Goal: Navigation & Orientation: Find specific page/section

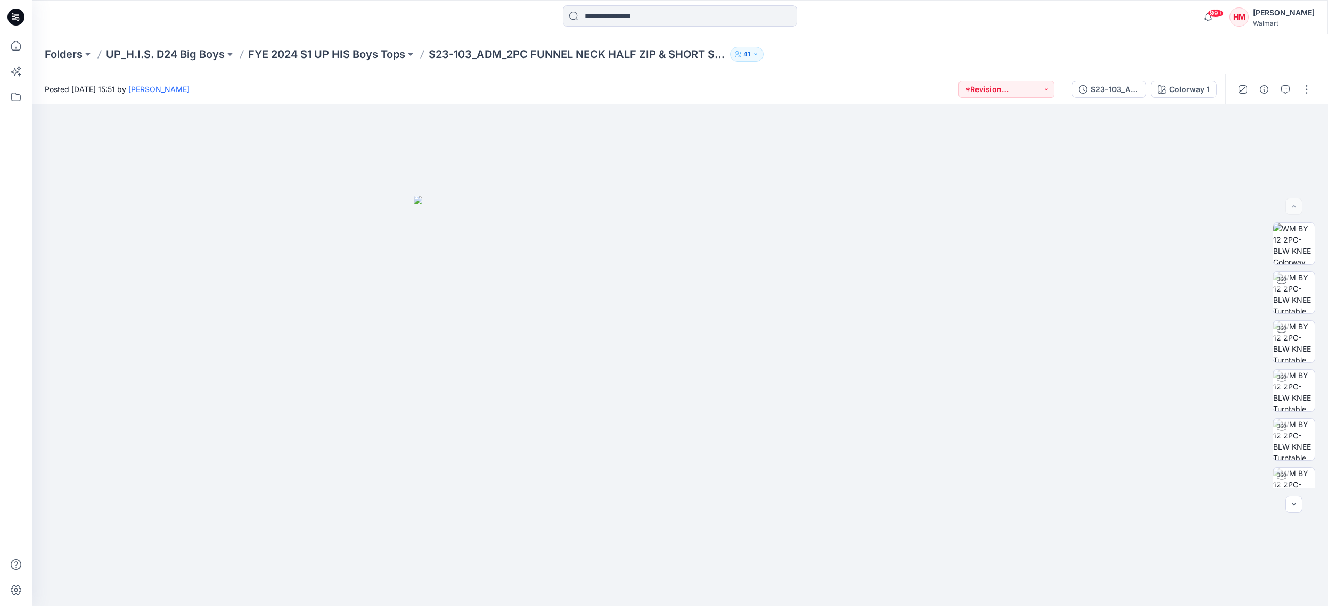
click at [74, 60] on p "Folders" at bounding box center [64, 54] width 38 height 15
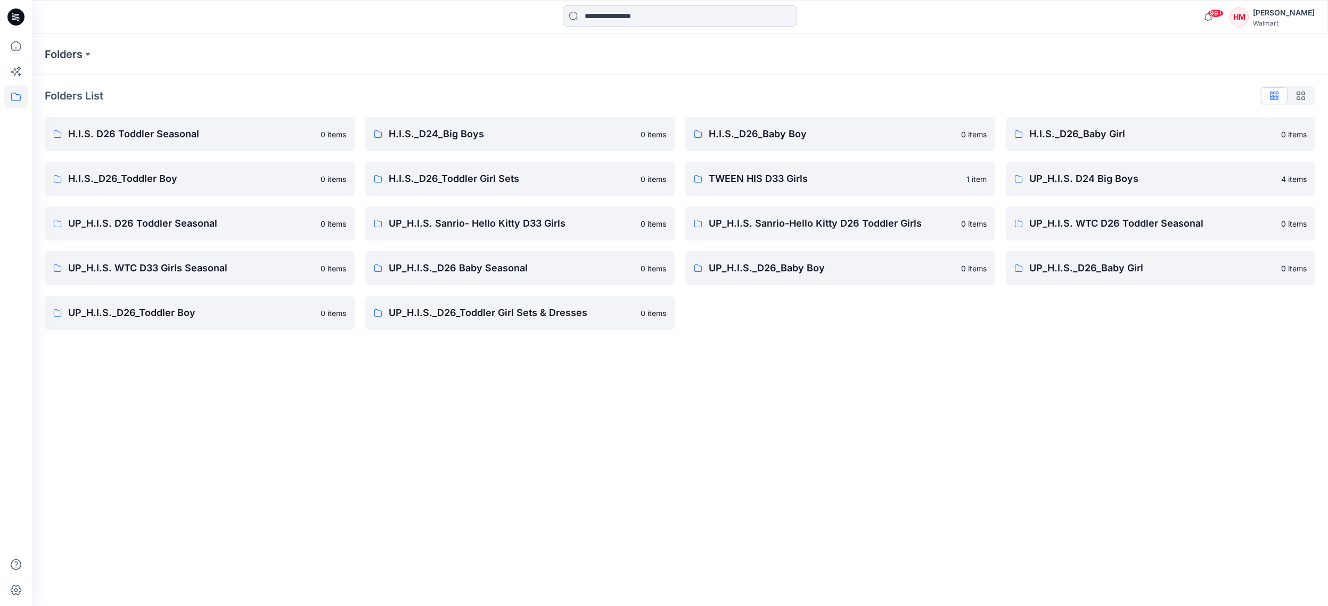
click at [163, 314] on p "UP_H.I.S._D26_Toddler Boy" at bounding box center [191, 313] width 246 height 15
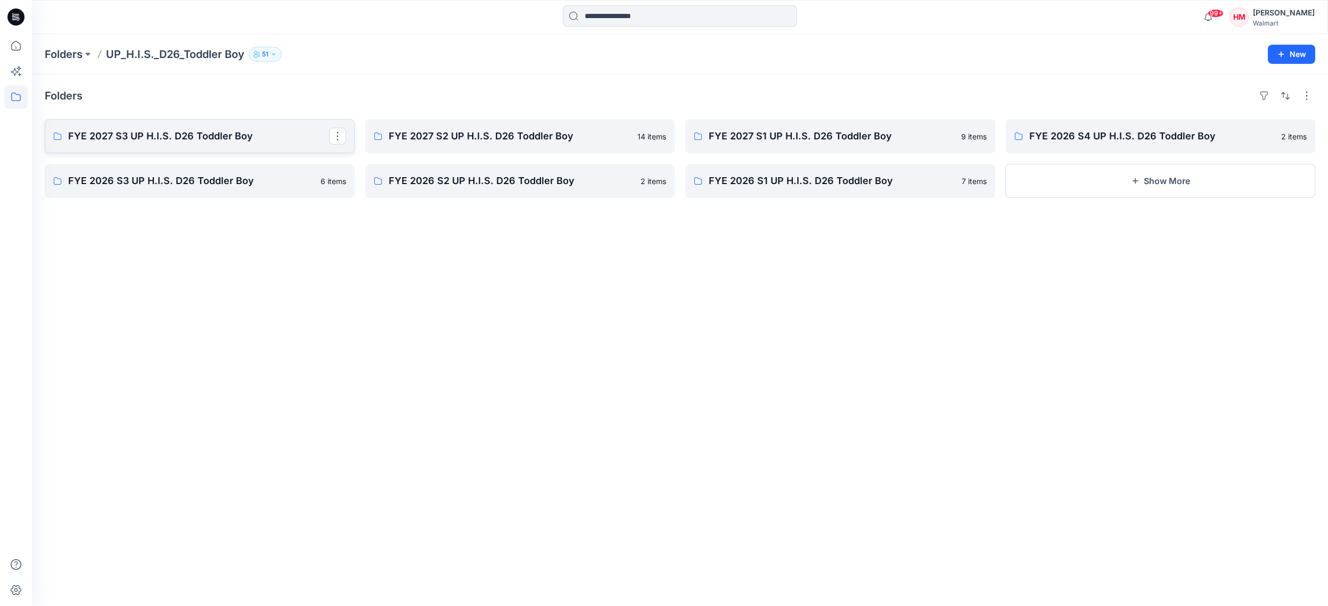
click at [288, 139] on p "FYE 2027 S3 UP H.I.S. D26 Toddler Boy" at bounding box center [198, 136] width 261 height 15
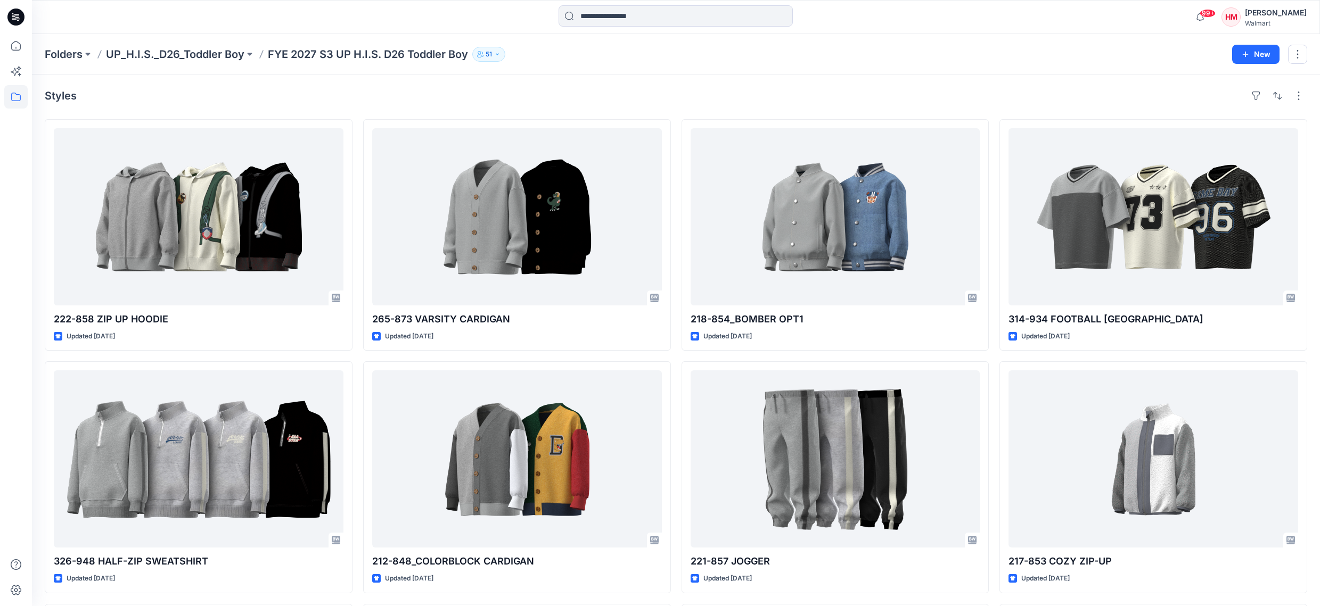
click at [1054, 101] on div "Styles" at bounding box center [676, 95] width 1262 height 17
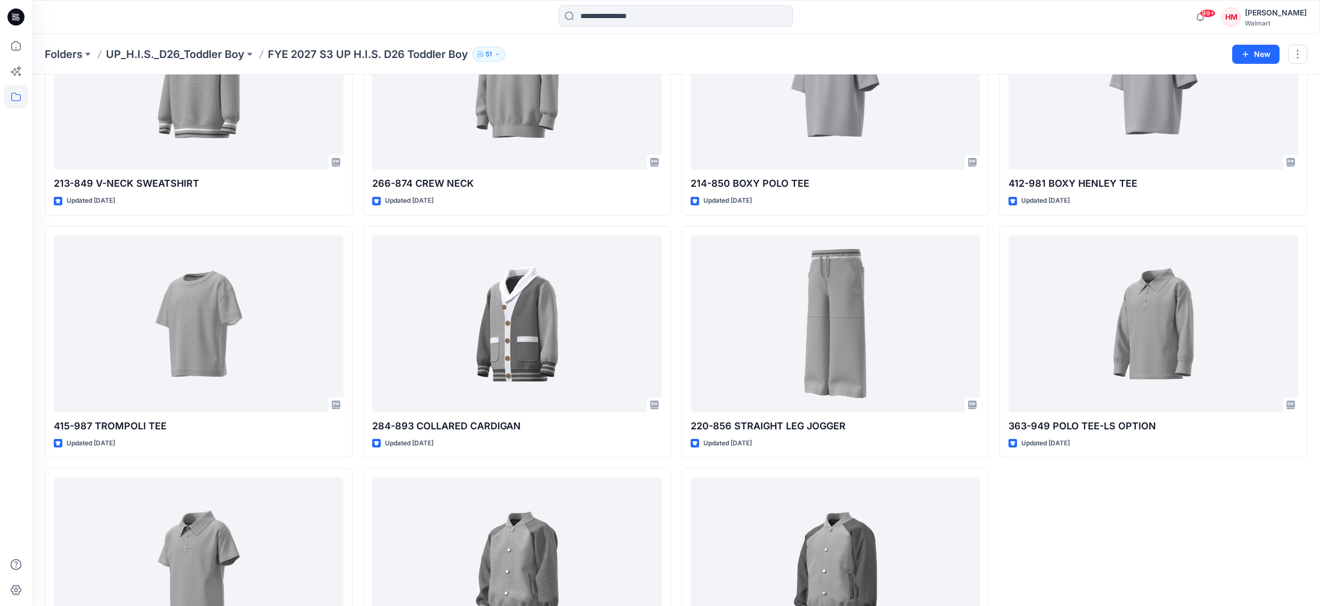
scroll to position [665, 0]
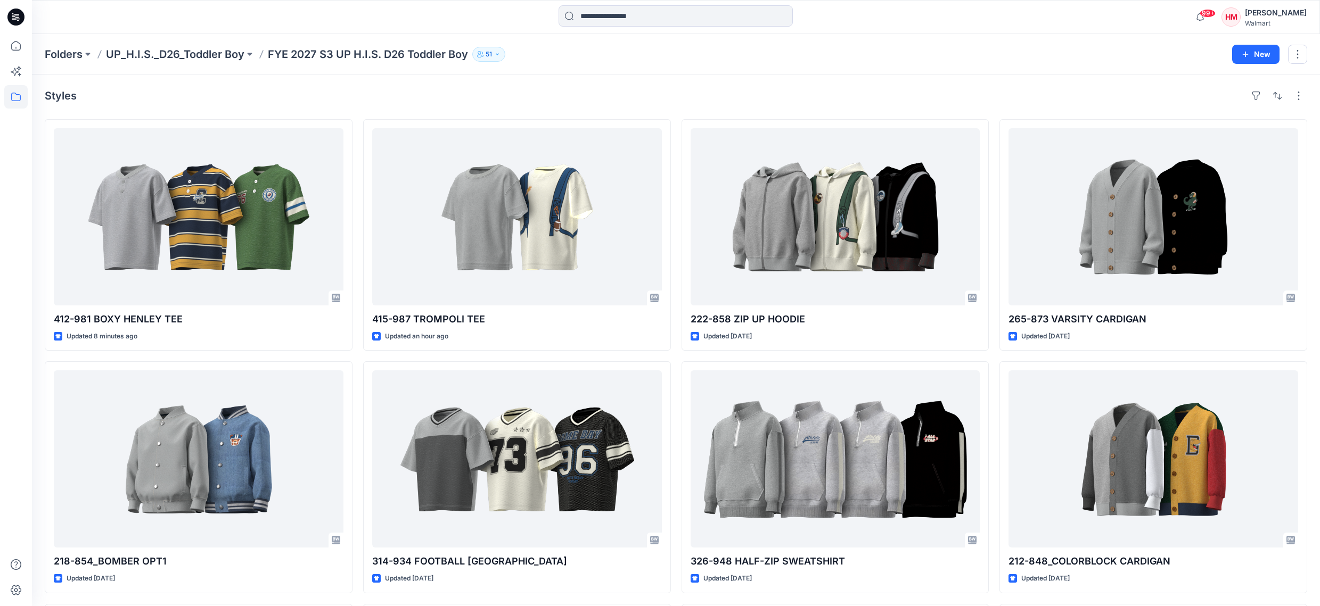
click at [470, 107] on div "Styles 412-981 BOXY HENLEY TEE Updated 8 minutes ago 218-854_BOMBER OPT1 Update…" at bounding box center [676, 481] width 1288 height 812
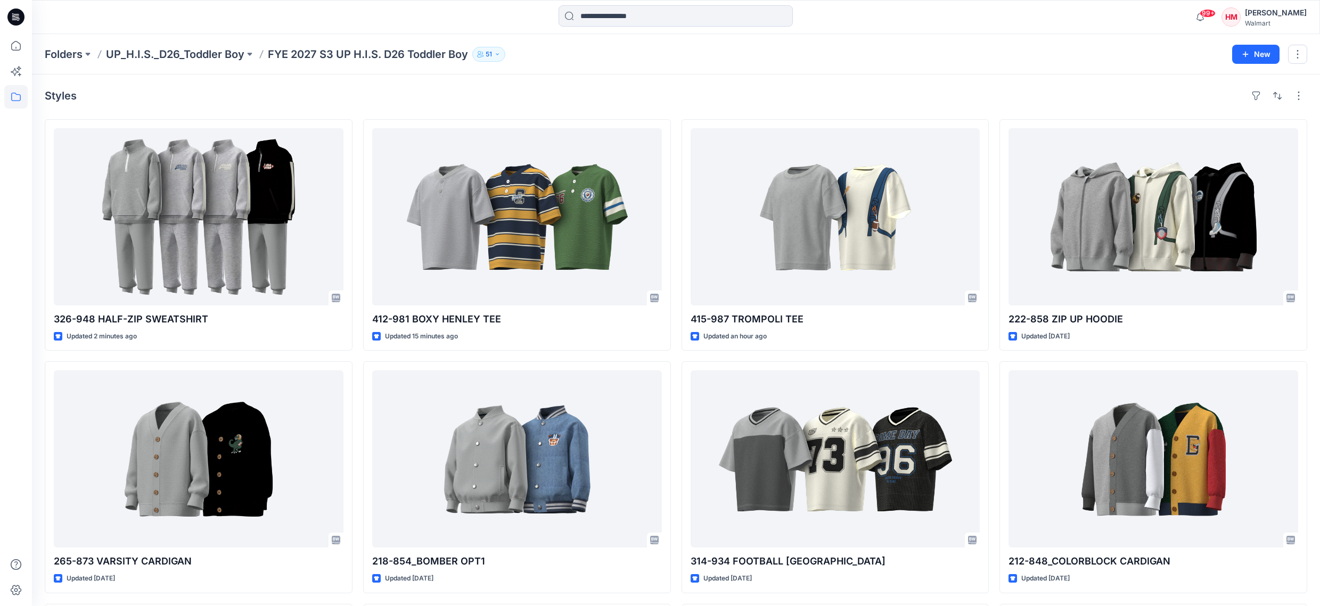
click at [614, 93] on div "Styles" at bounding box center [676, 95] width 1262 height 17
click at [630, 103] on div "Styles" at bounding box center [676, 95] width 1262 height 17
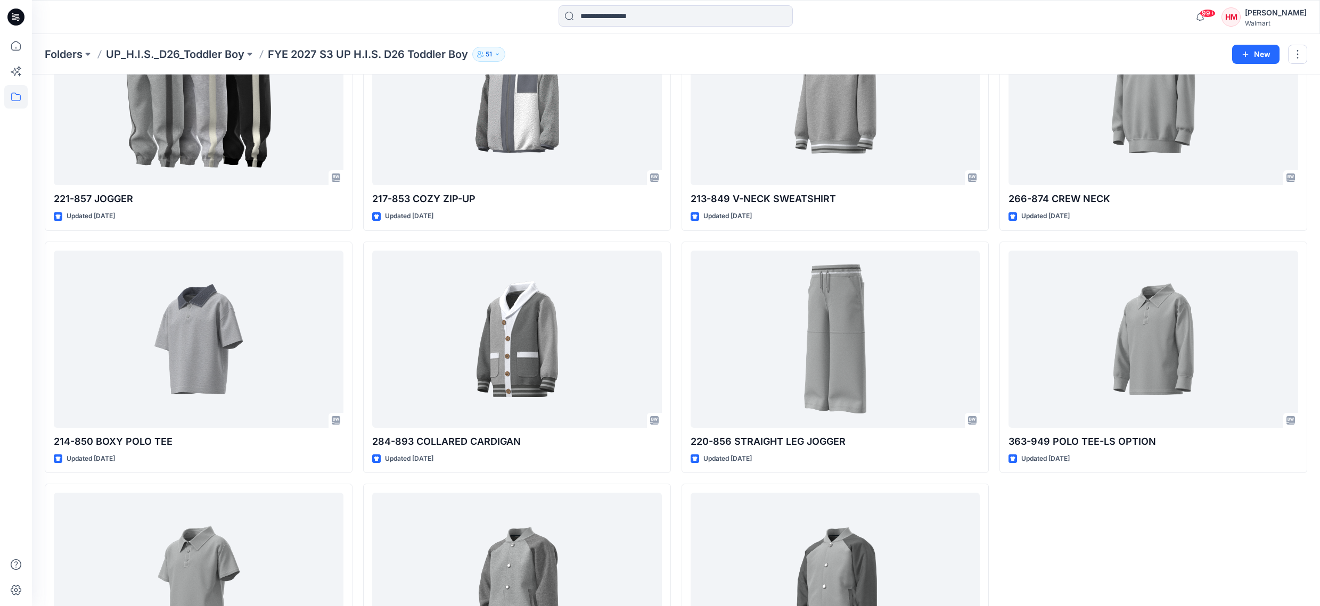
scroll to position [622, 0]
